Goal: Find specific page/section: Locate a particular part of the current website

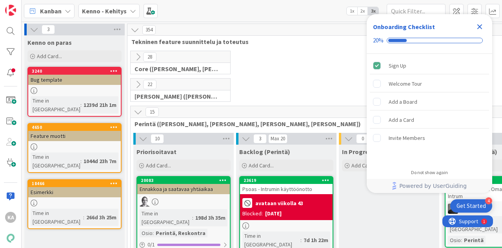
click at [479, 27] on icon "Close Checklist" at bounding box center [479, 26] width 9 height 9
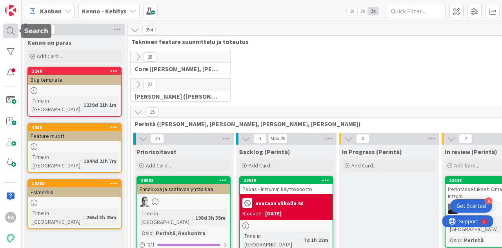
click at [5, 29] on div at bounding box center [11, 31] width 16 height 15
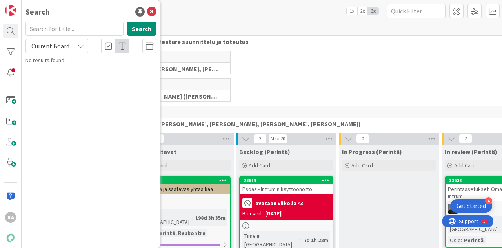
click at [79, 45] on icon at bounding box center [81, 46] width 6 height 6
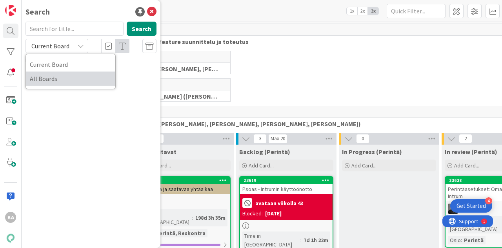
click at [63, 78] on span "All Boards" at bounding box center [71, 79] width 82 height 12
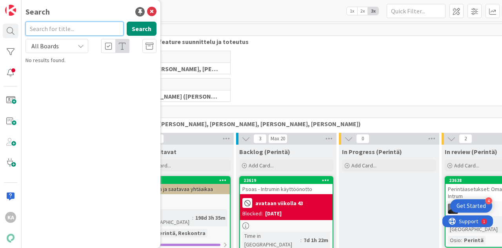
click at [100, 30] on input "text" at bounding box center [75, 29] width 98 height 14
type input "netvisor"
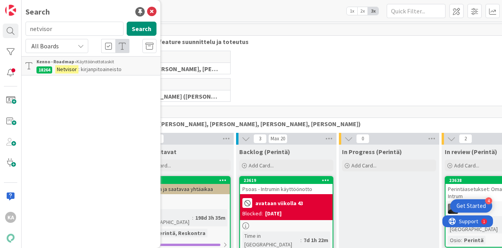
click at [108, 65] on p "Netvisor : kirjanpitoaineisto" at bounding box center [96, 69] width 120 height 8
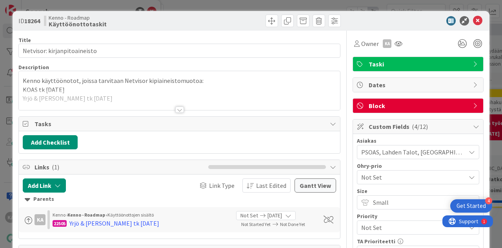
click at [177, 108] on div at bounding box center [179, 109] width 9 height 6
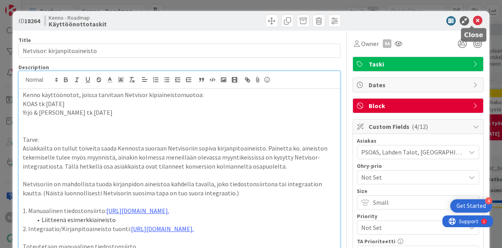
click at [473, 19] on icon at bounding box center [477, 20] width 9 height 9
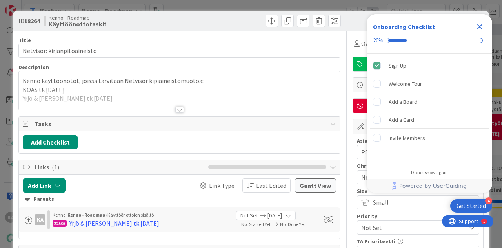
click at [482, 28] on icon "Close Checklist" at bounding box center [479, 26] width 9 height 9
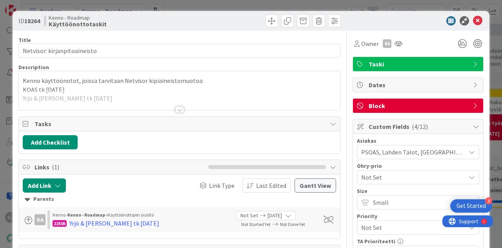
click at [176, 106] on div at bounding box center [179, 109] width 9 height 6
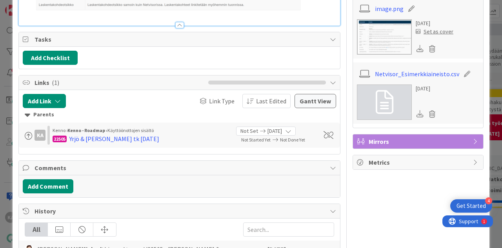
scroll to position [392, 0]
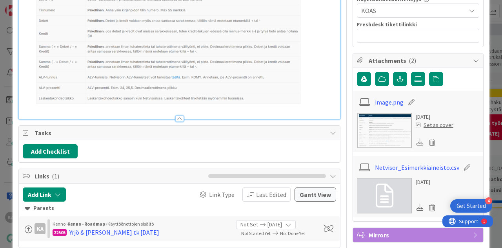
click at [310, 111] on p at bounding box center [180, 24] width 314 height 173
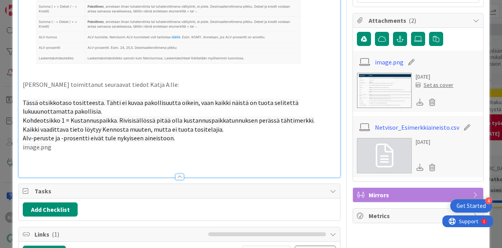
scroll to position [471, 0]
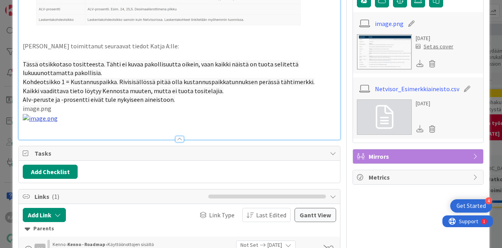
click at [48, 123] on img at bounding box center [40, 118] width 35 height 9
click at [52, 123] on img at bounding box center [40, 118] width 35 height 9
drag, startPoint x: 68, startPoint y: 138, endPoint x: 24, endPoint y: 130, distance: 45.0
click at [24, 122] on p at bounding box center [180, 117] width 314 height 9
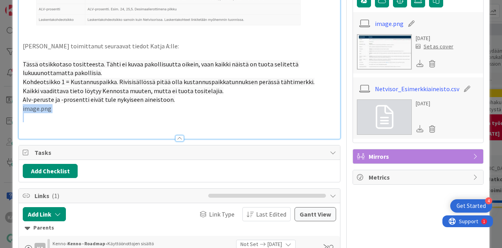
drag, startPoint x: 57, startPoint y: 131, endPoint x: 18, endPoint y: 128, distance: 39.4
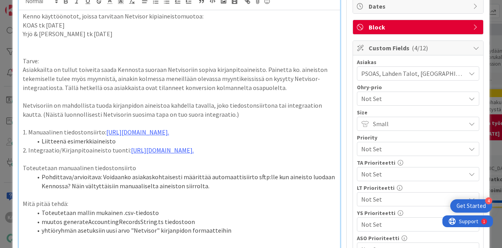
scroll to position [0, 0]
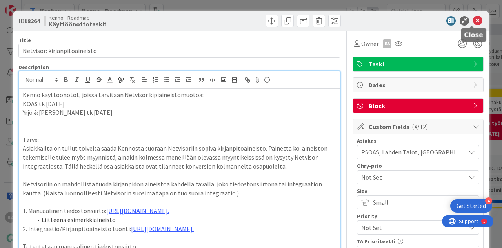
click at [474, 22] on icon at bounding box center [477, 20] width 9 height 9
